Goal: Information Seeking & Learning: Learn about a topic

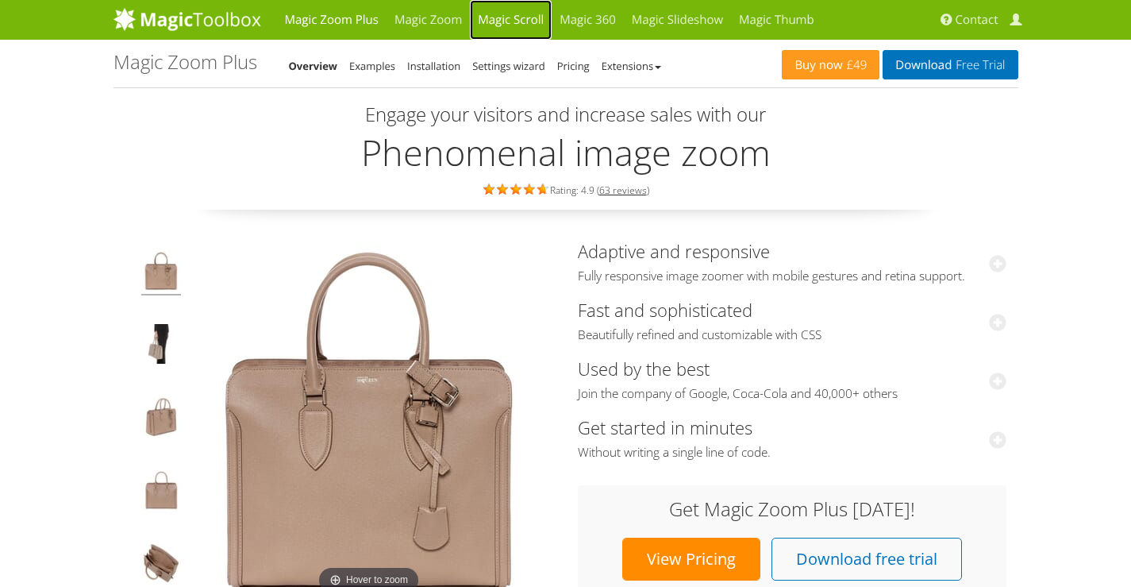
click at [525, 21] on link "Magic Scroll" at bounding box center [511, 20] width 82 height 40
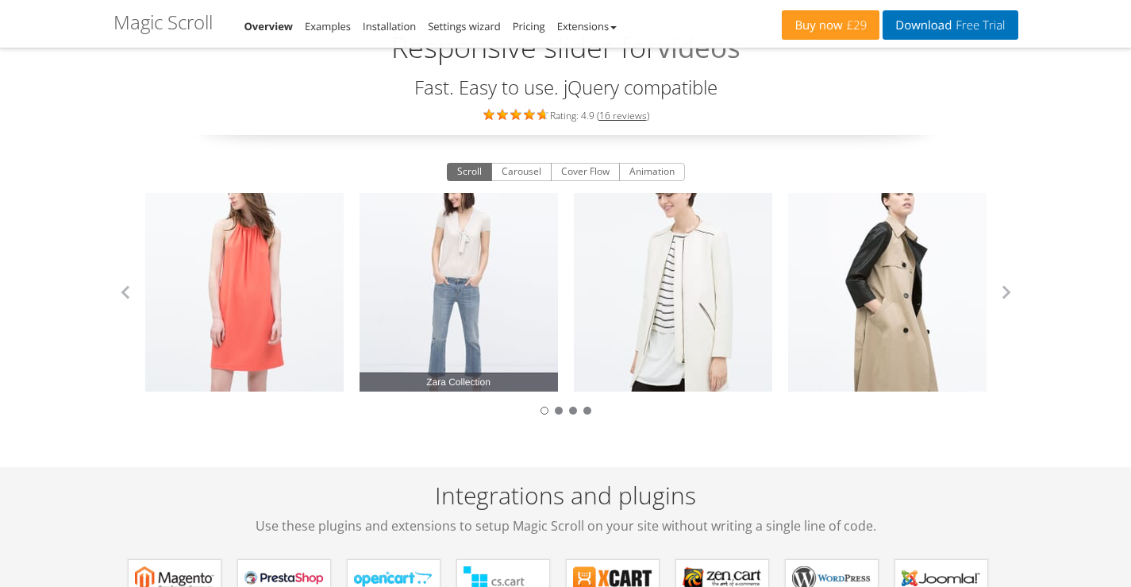
scroll to position [79, 0]
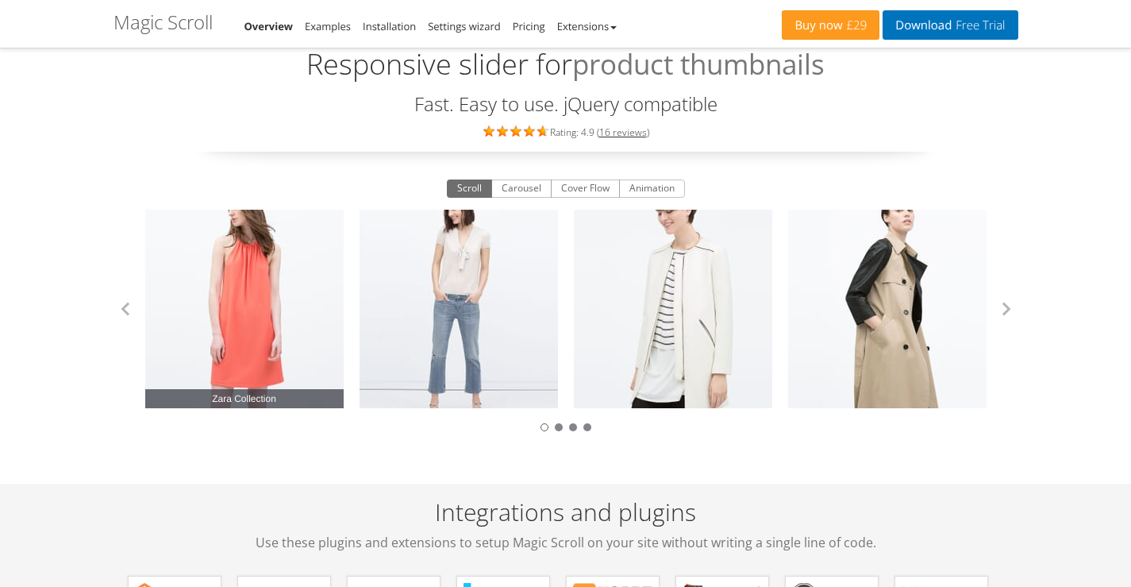
click at [260, 349] on link "Zara Collection" at bounding box center [244, 309] width 198 height 198
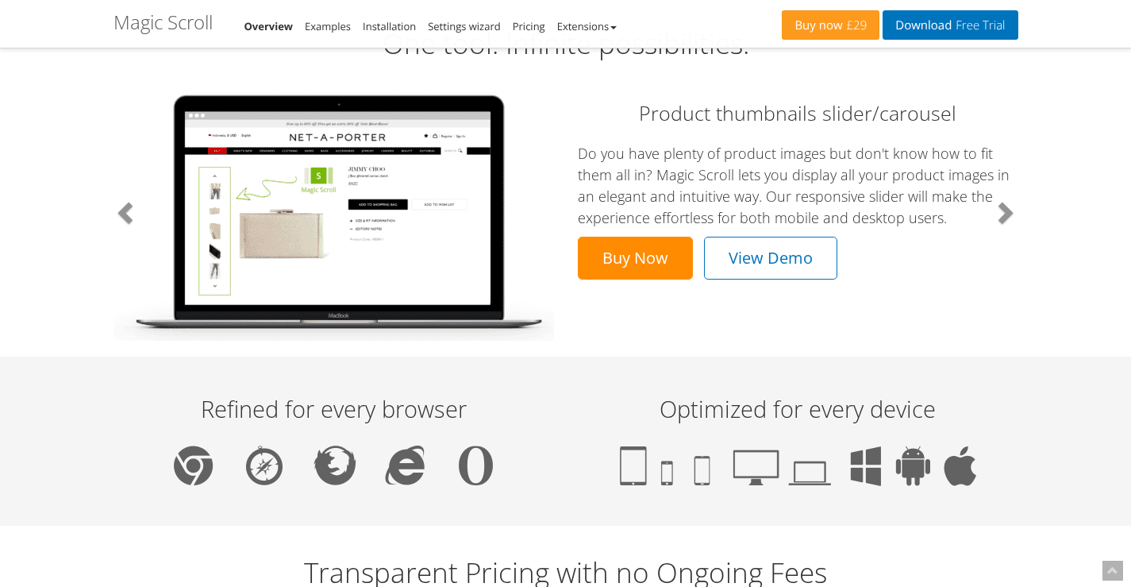
scroll to position [873, 0]
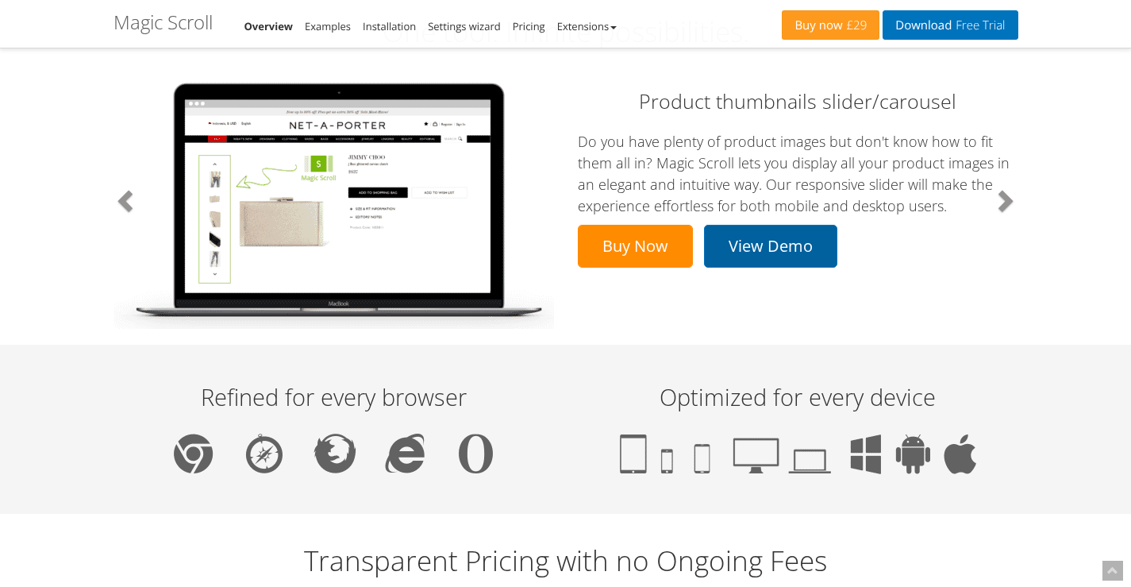
click at [745, 240] on link "View Demo" at bounding box center [770, 246] width 133 height 43
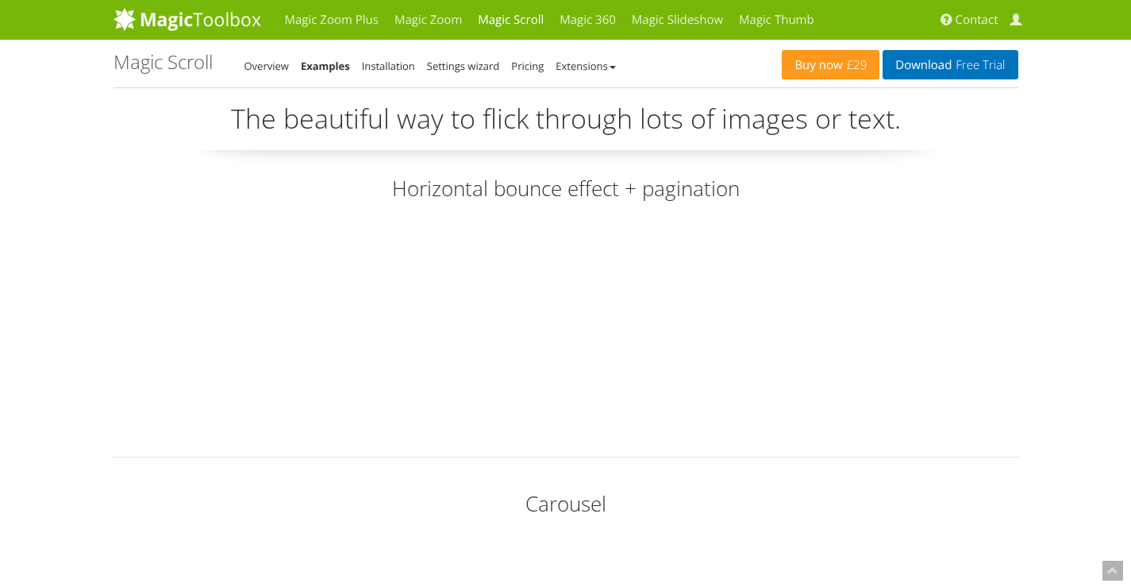
scroll to position [105, 0]
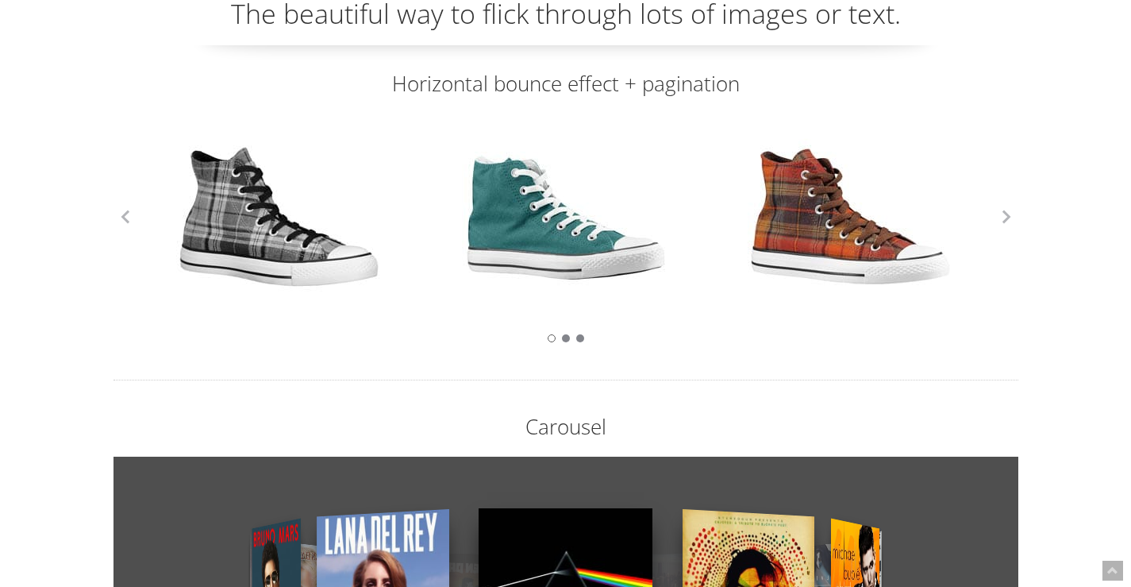
click at [249, 231] on link at bounding box center [279, 217] width 206 height 206
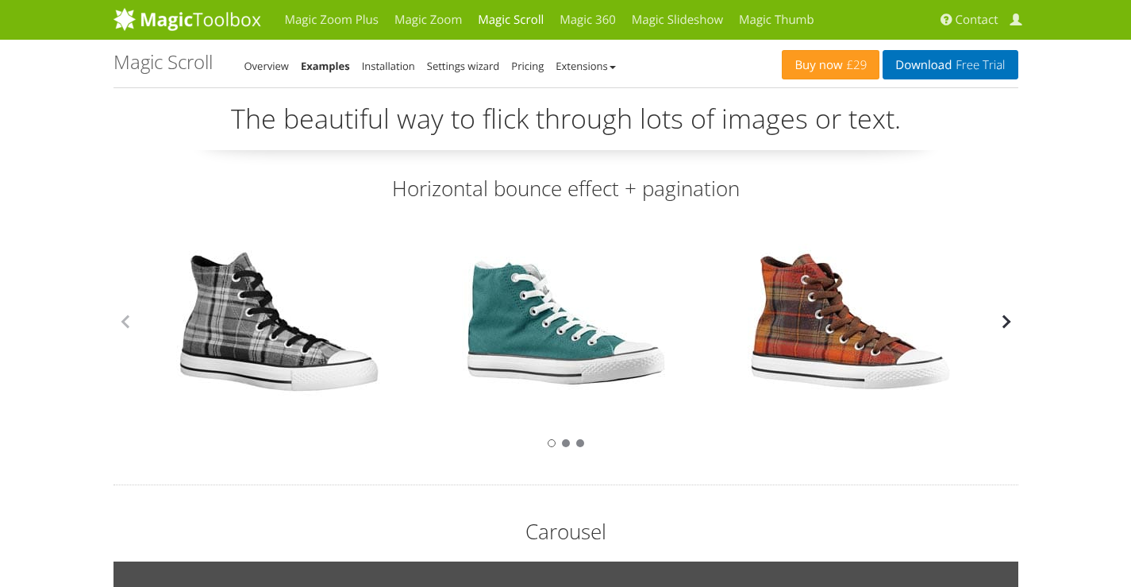
click at [1005, 317] on button "button" at bounding box center [1007, 322] width 24 height 24
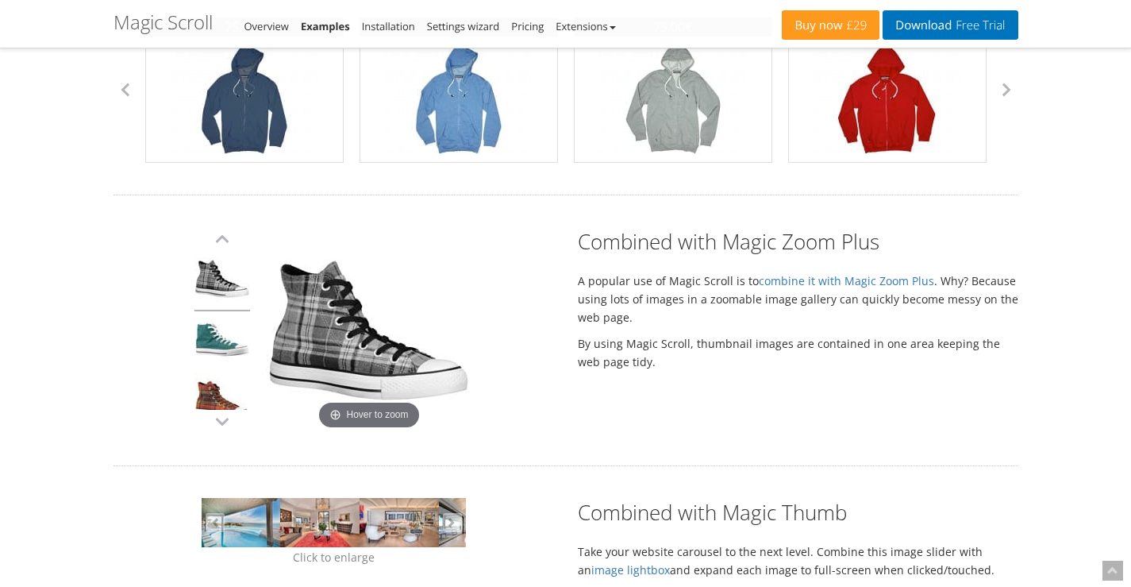
scroll to position [873, 0]
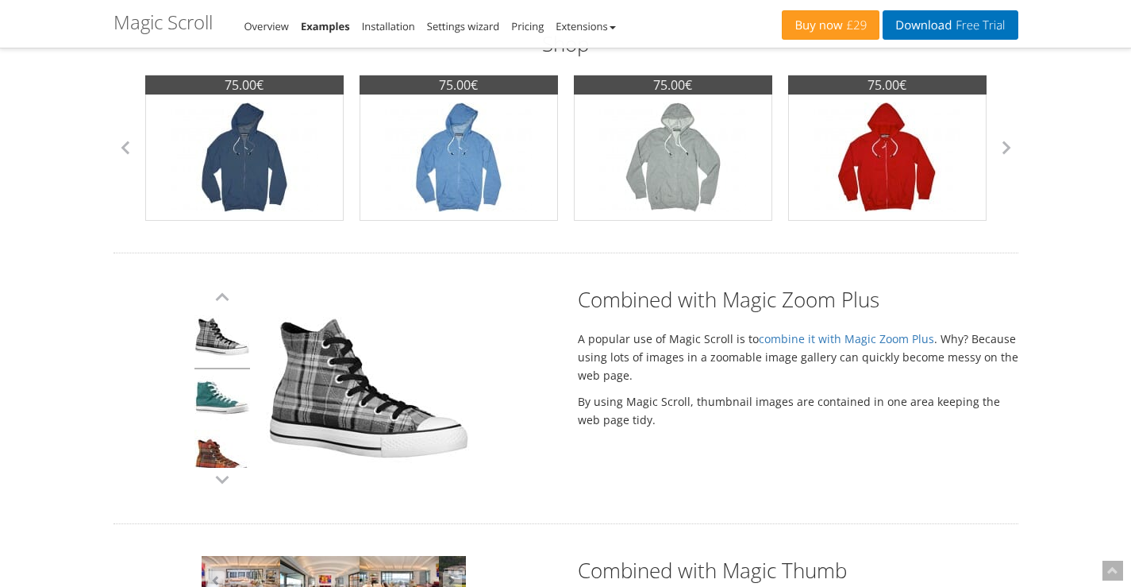
click at [207, 347] on link at bounding box center [222, 339] width 56 height 60
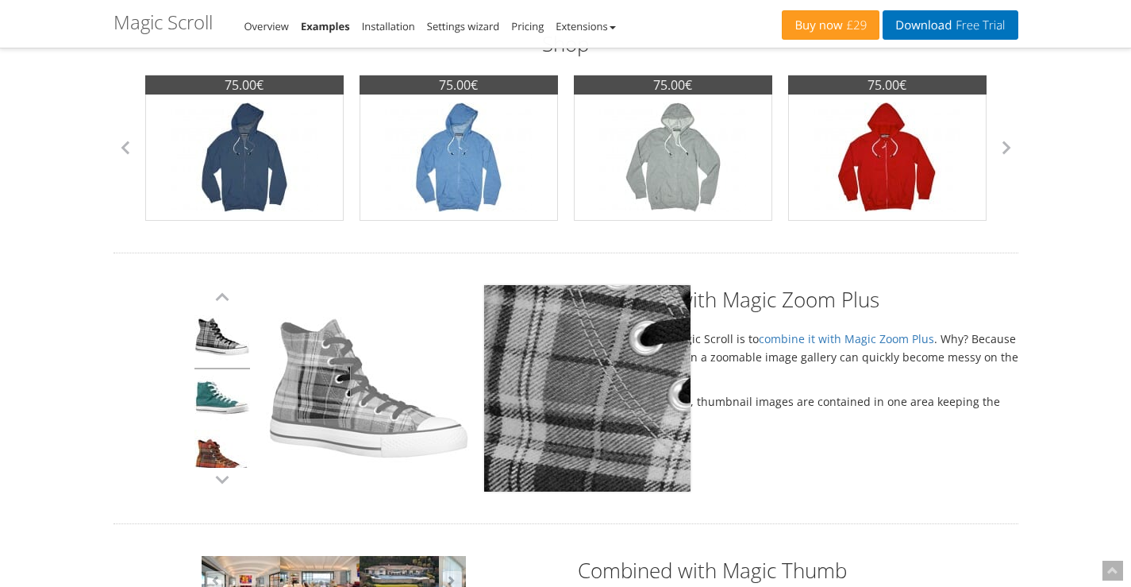
click at [324, 392] on img at bounding box center [369, 388] width 206 height 206
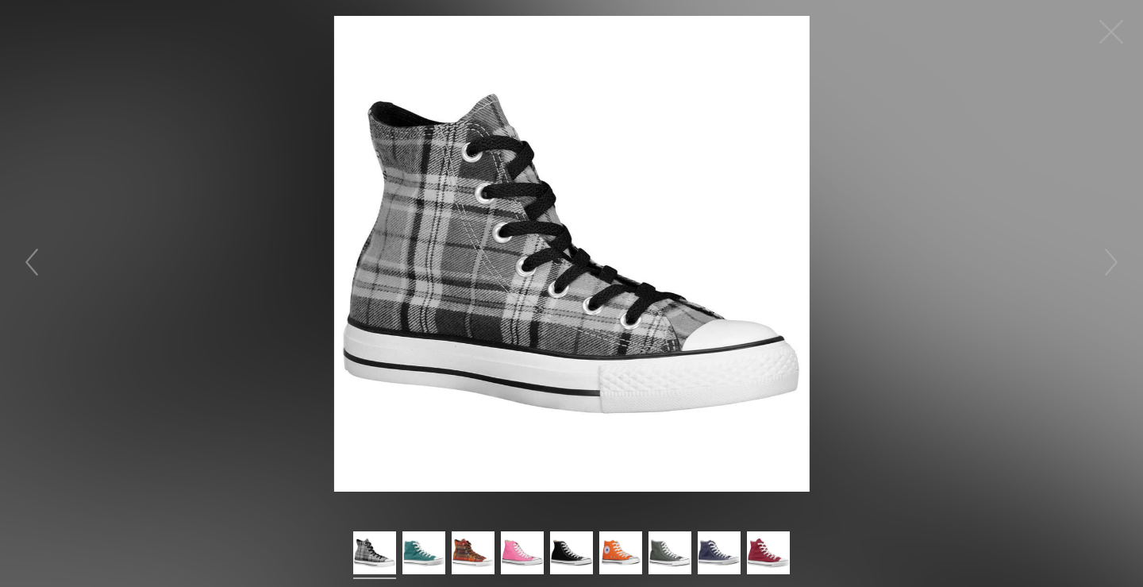
click at [248, 348] on figure "Click to expand" at bounding box center [571, 253] width 1143 height 475
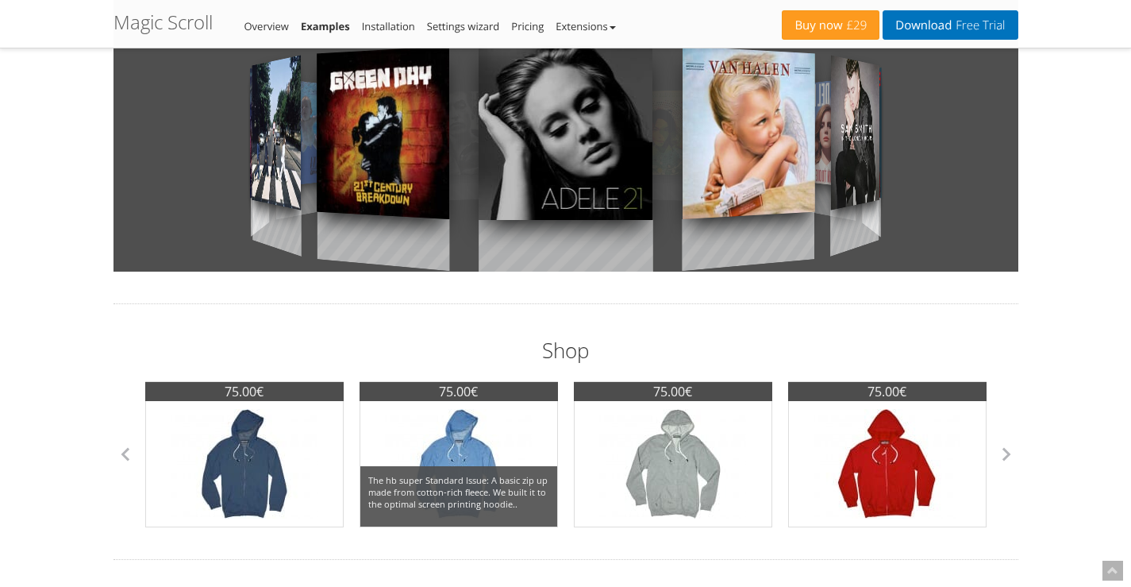
scroll to position [556, 0]
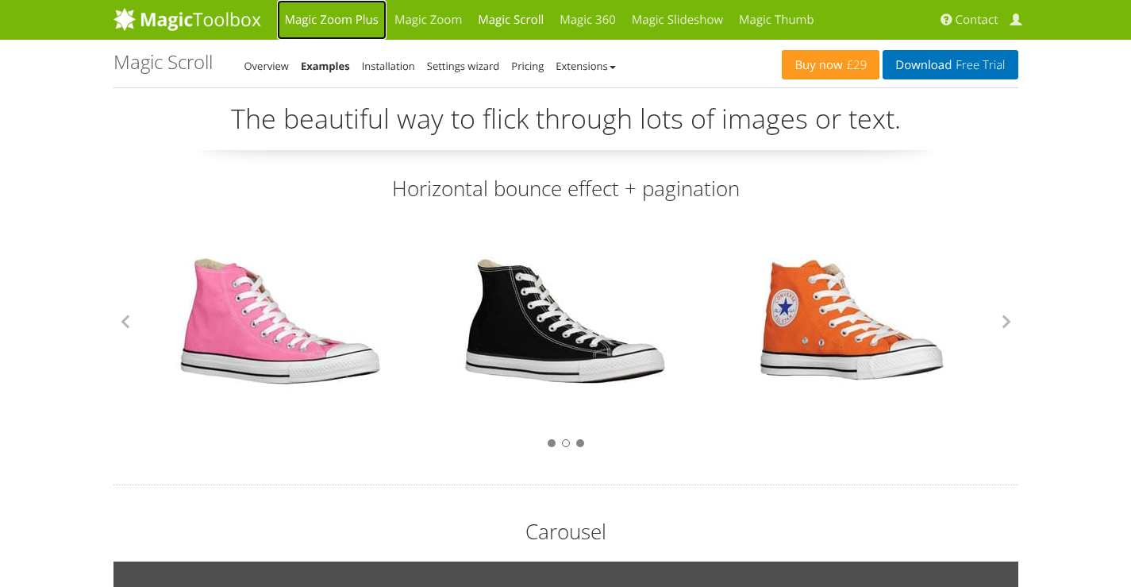
click at [352, 25] on link "Magic Zoom Plus" at bounding box center [332, 20] width 110 height 40
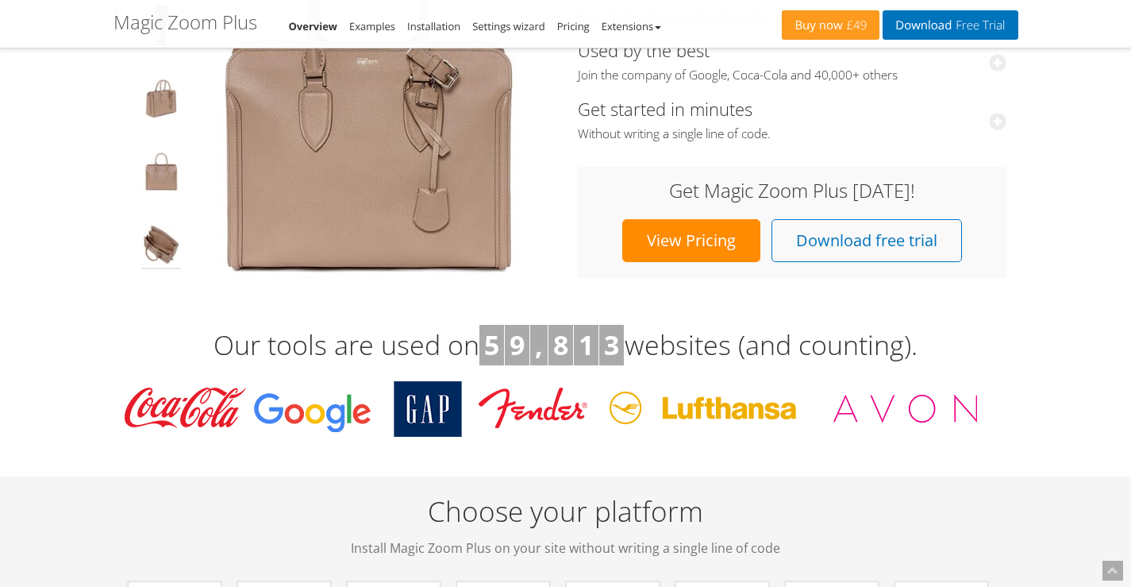
click at [160, 251] on img at bounding box center [161, 247] width 40 height 44
